Goal: Task Accomplishment & Management: Use online tool/utility

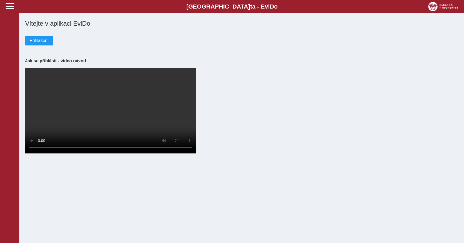
drag, startPoint x: 296, startPoint y: 85, endPoint x: 294, endPoint y: 82, distance: 3.4
click at [296, 85] on div "Vítejte v aplikaci EviDo Přihlášení Jak se přihlásit - video návod Your browser…" at bounding box center [241, 87] width 437 height 139
click at [42, 43] on span "Přihlášení" at bounding box center [39, 40] width 19 height 5
